Goal: Information Seeking & Learning: Learn about a topic

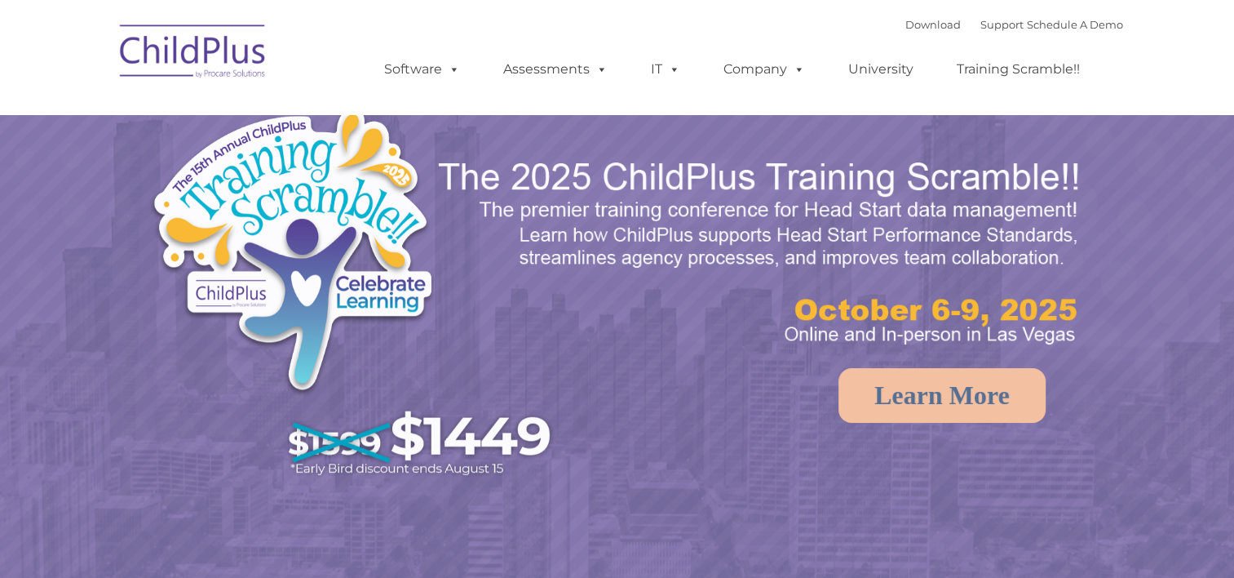
select select "MEDIUM"
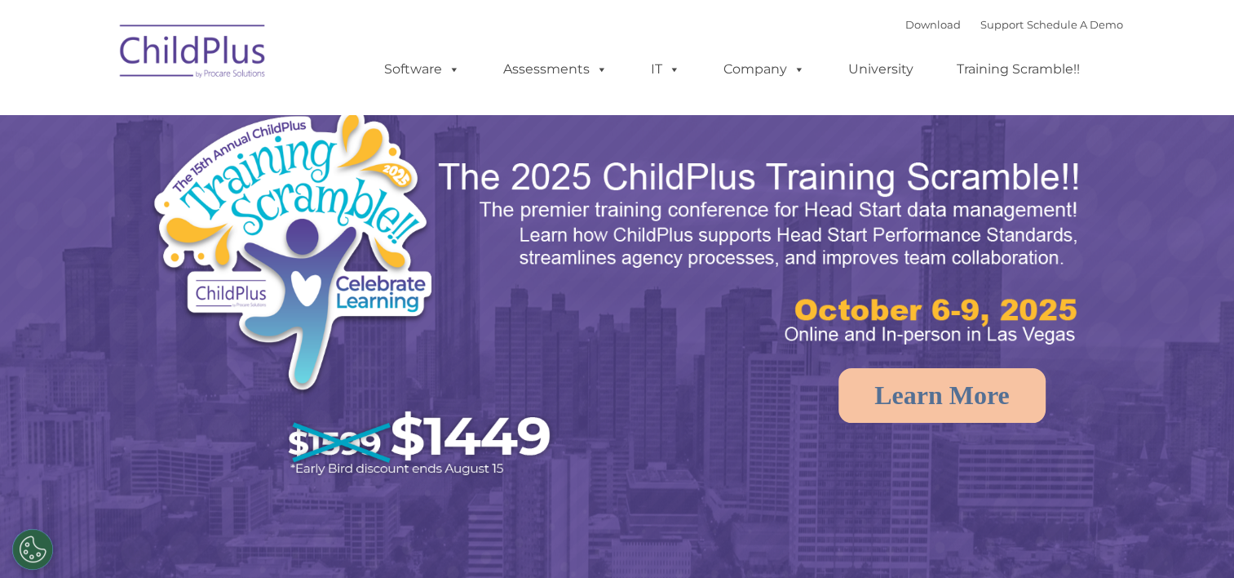
select select "MEDIUM"
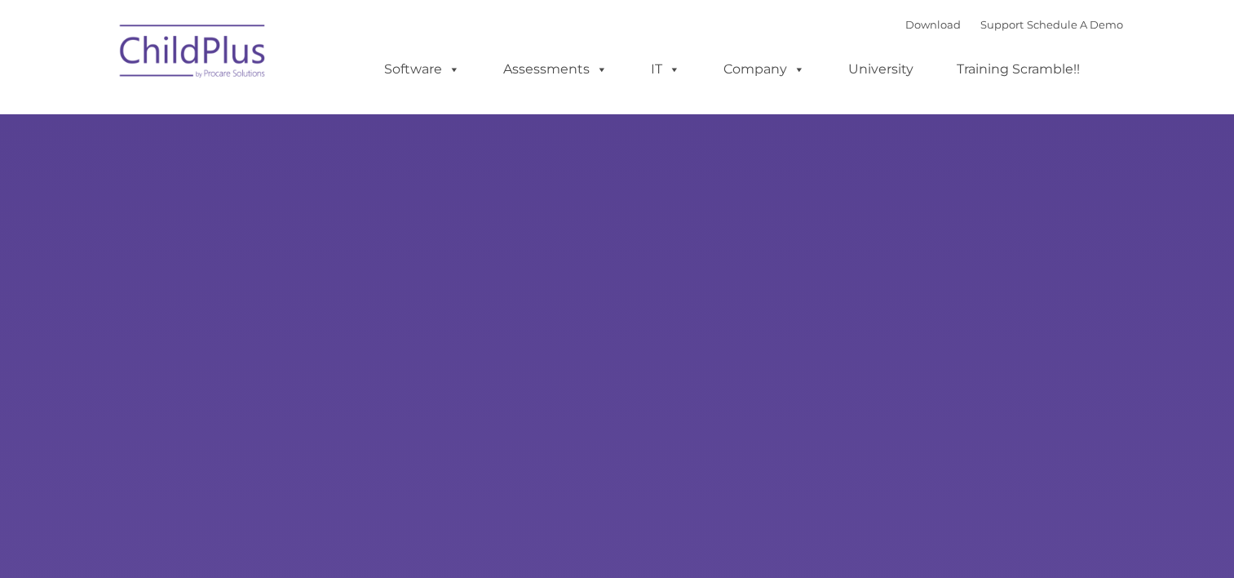
type input ""
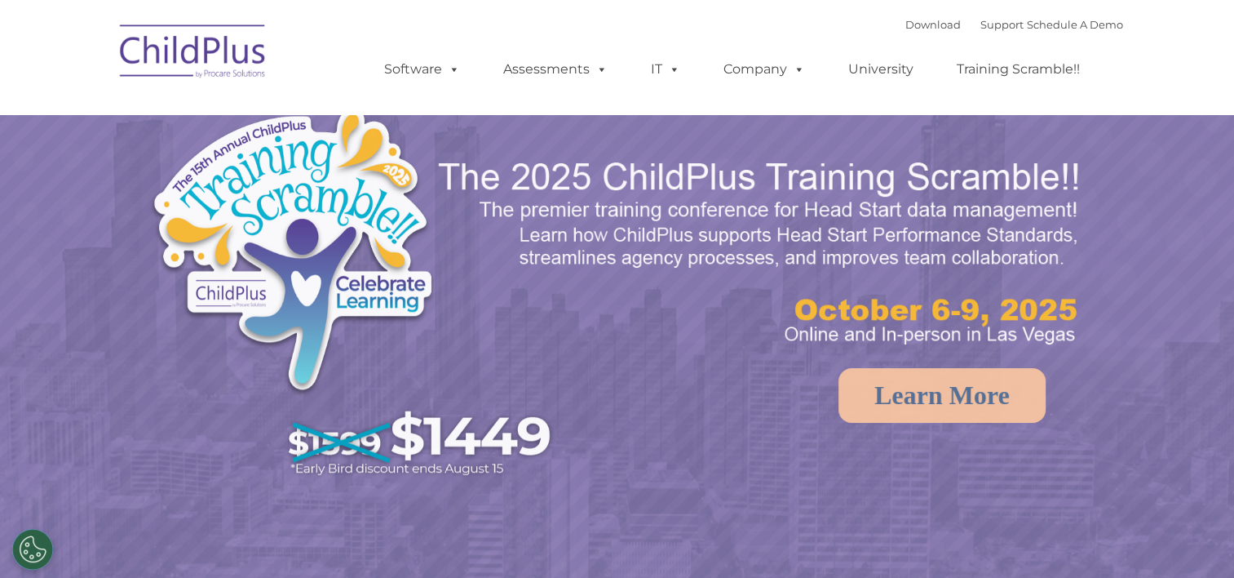
select select "MEDIUM"
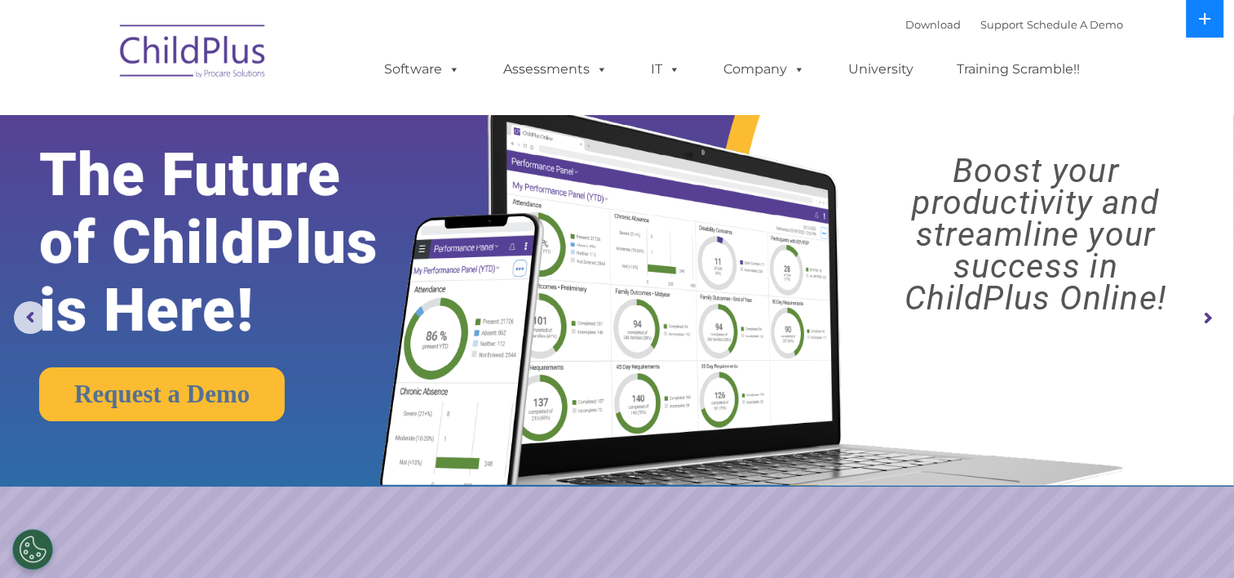
click at [1198, 20] on button at bounding box center [1205, 19] width 38 height 38
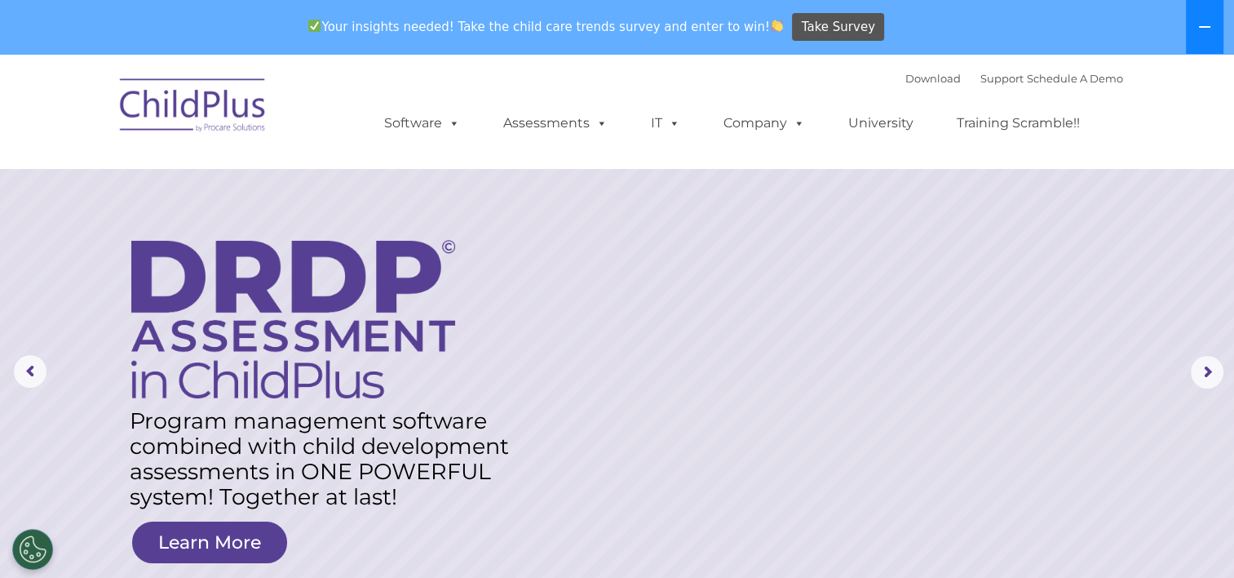
click at [1210, 38] on button at bounding box center [1205, 27] width 38 height 54
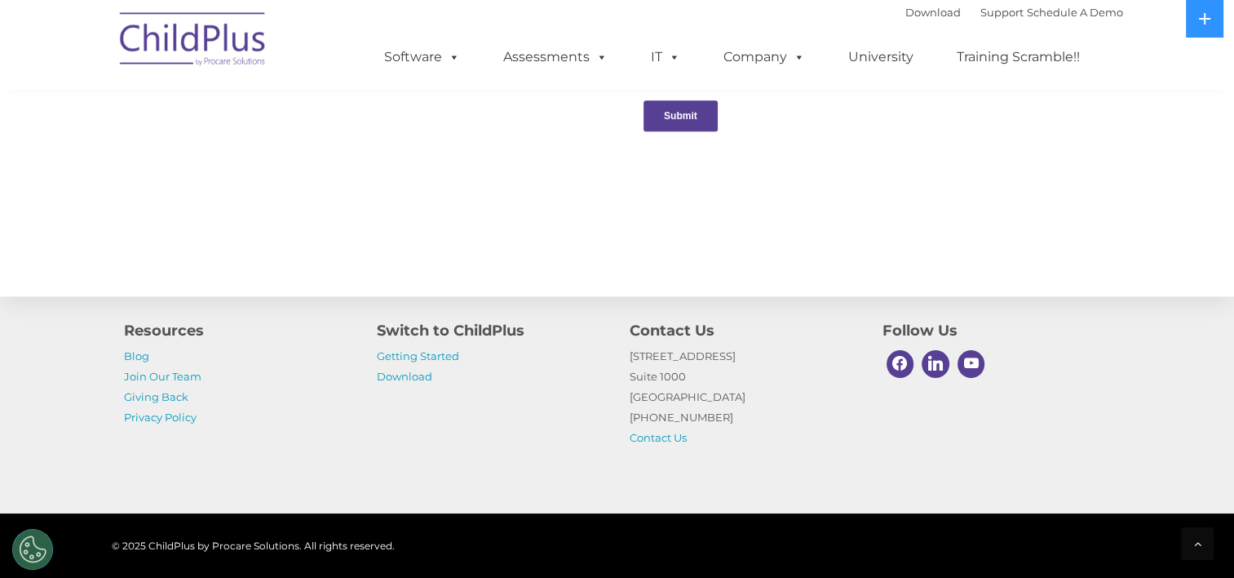
scroll to position [1755, 0]
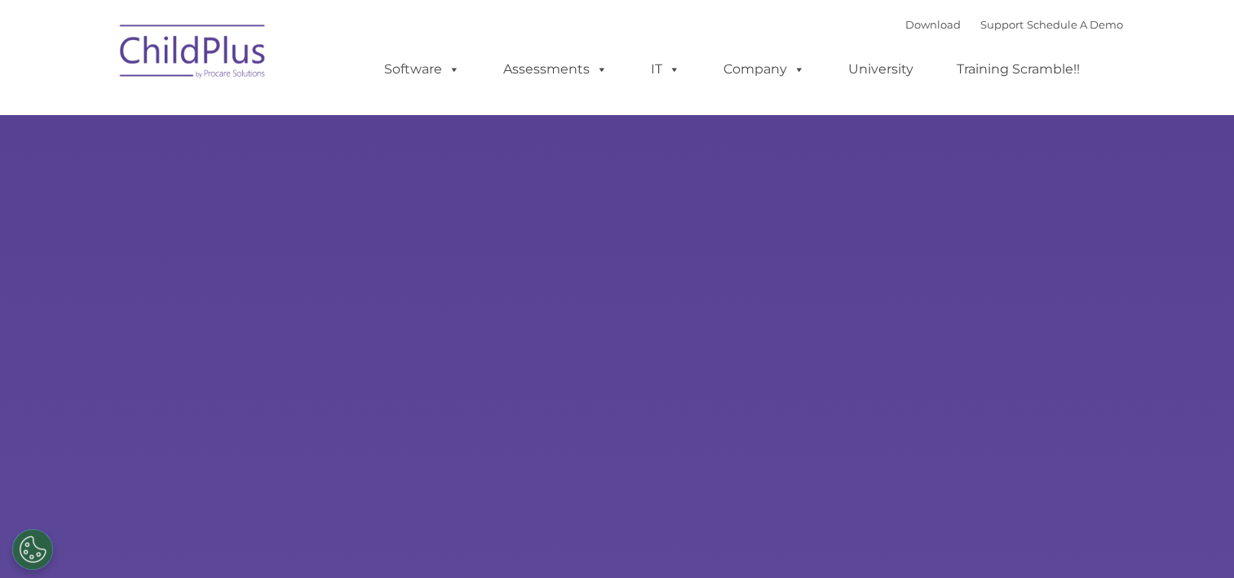
select select "MEDIUM"
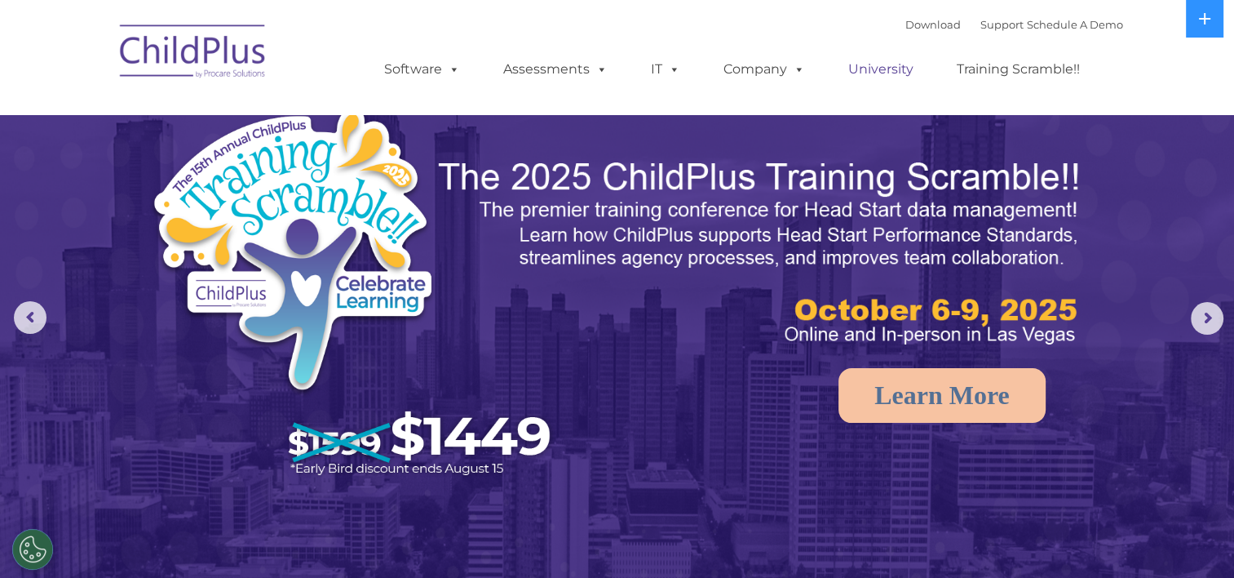
click at [871, 67] on link "University" at bounding box center [881, 69] width 98 height 33
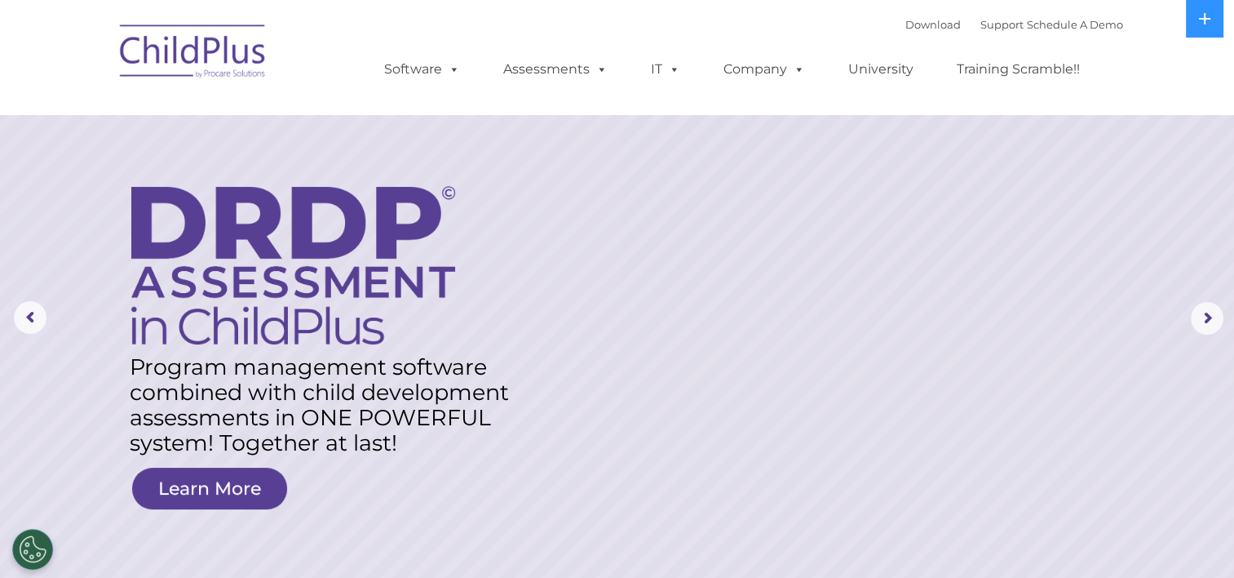
click at [225, 58] on img at bounding box center [193, 54] width 163 height 82
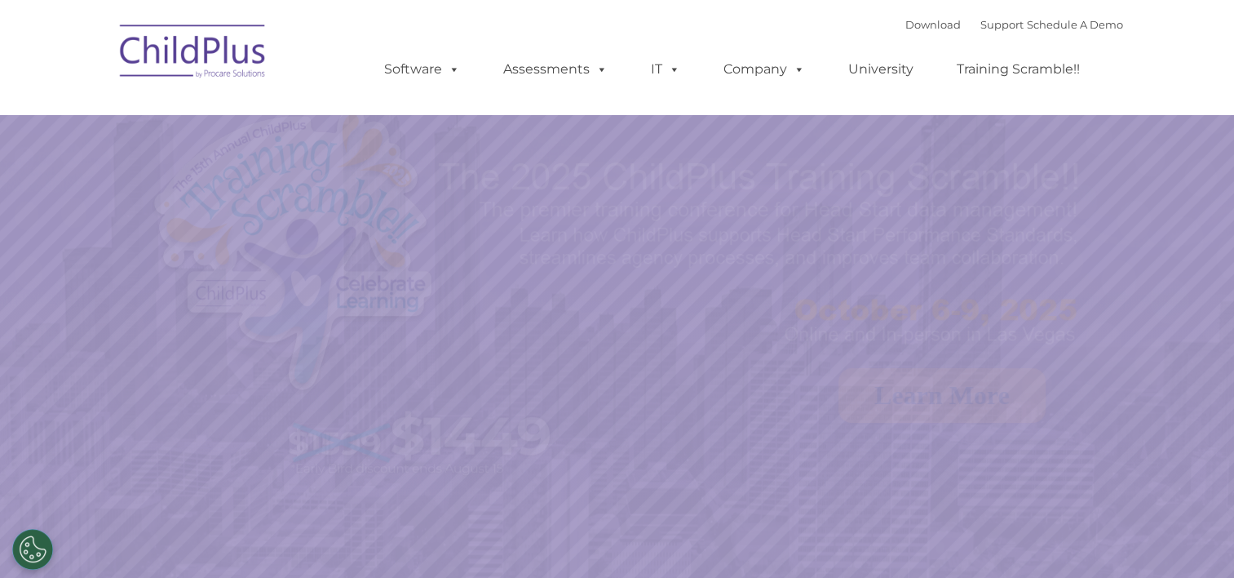
select select "MEDIUM"
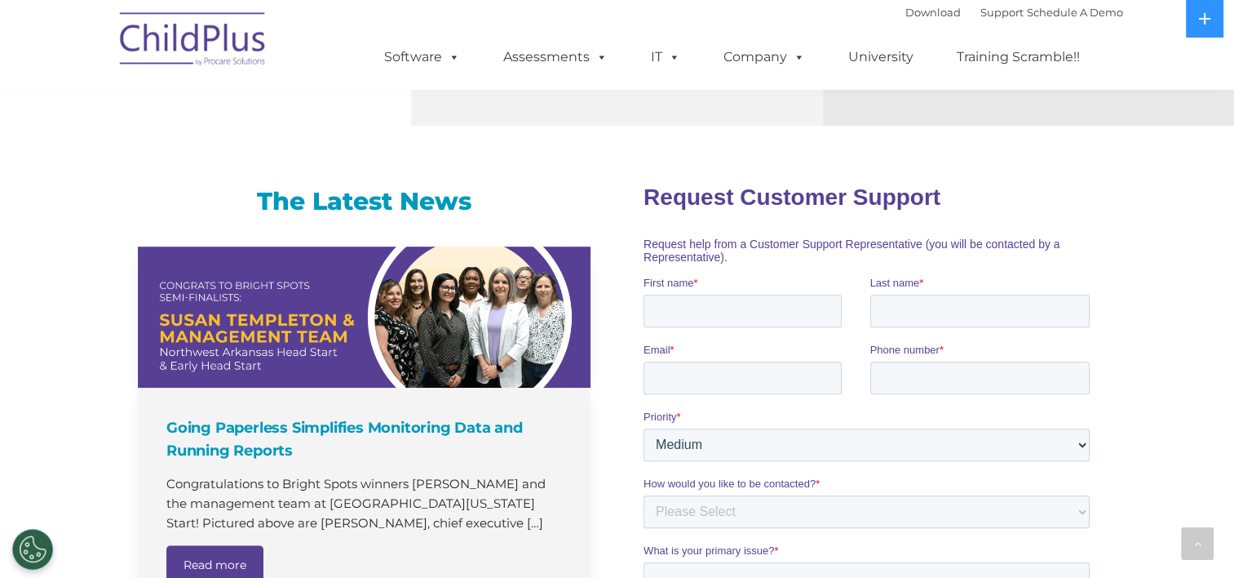
scroll to position [875, 0]
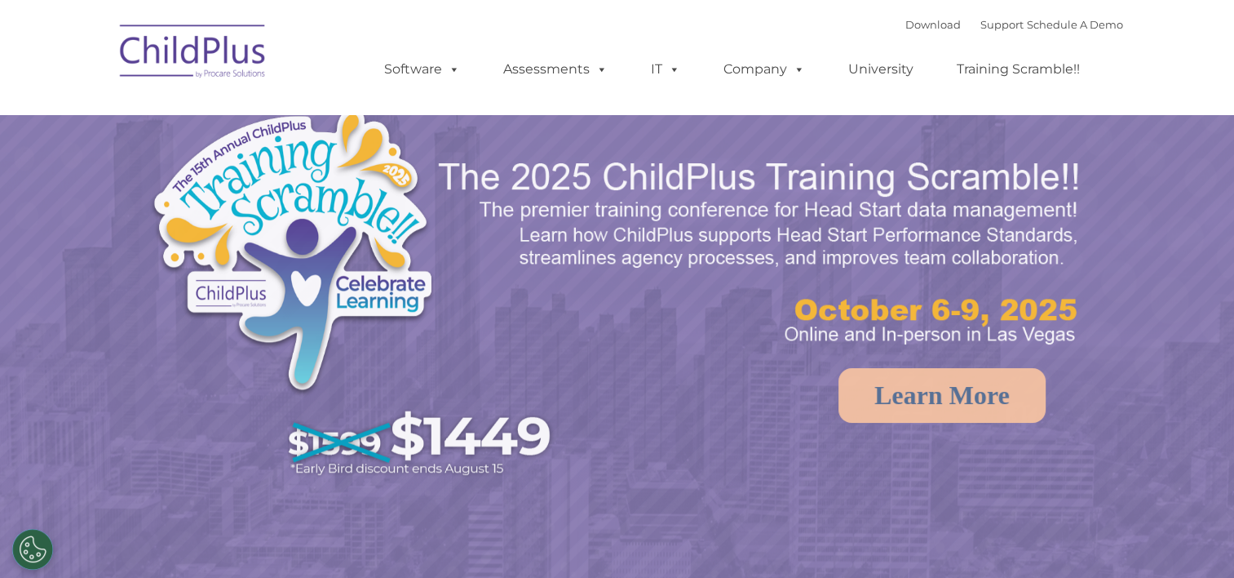
select select "MEDIUM"
